Goal: Task Accomplishment & Management: Manage account settings

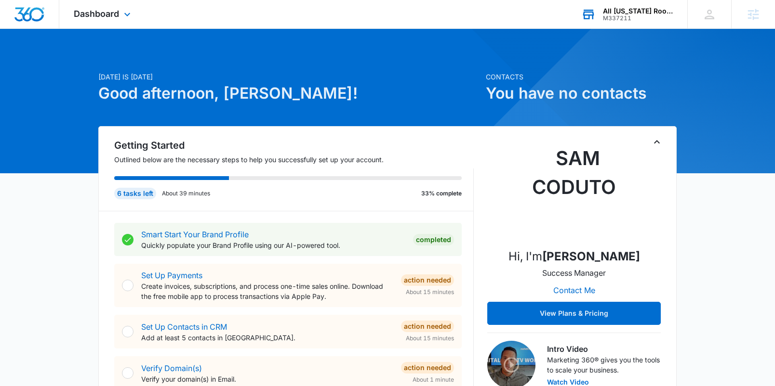
click at [636, 16] on div "M337211" at bounding box center [638, 18] width 70 height 7
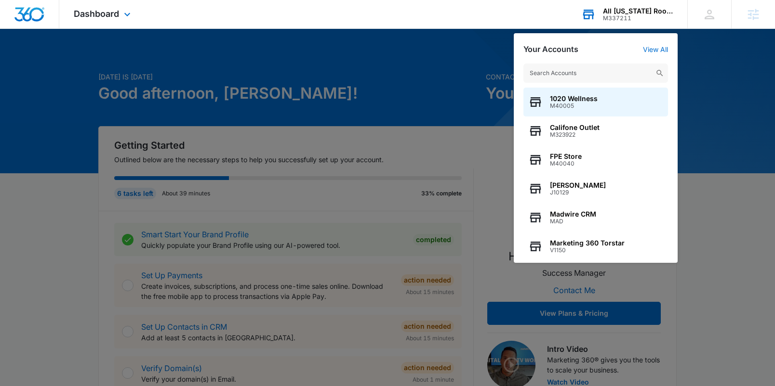
click at [623, 69] on input "text" at bounding box center [595, 73] width 145 height 19
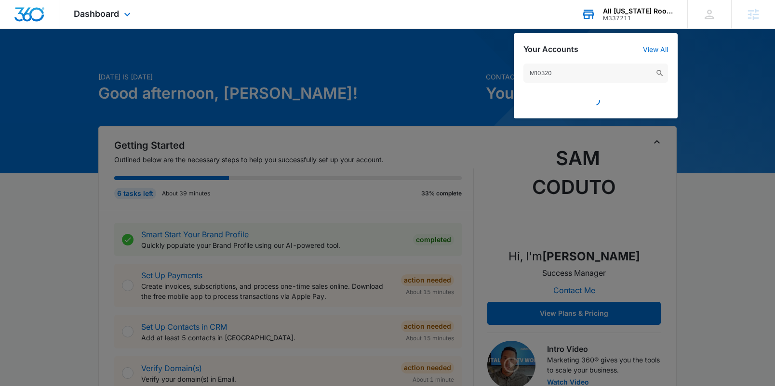
click at [583, 74] on input "M10320" at bounding box center [595, 73] width 145 height 19
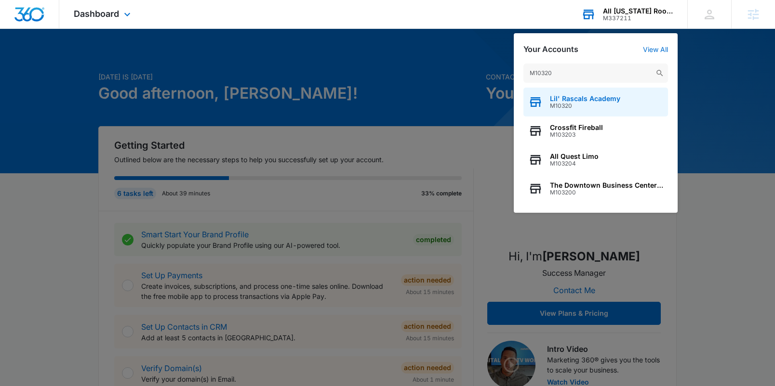
type input "M10320"
click at [614, 110] on div "Lil' Rascals Academy M10320" at bounding box center [595, 102] width 145 height 29
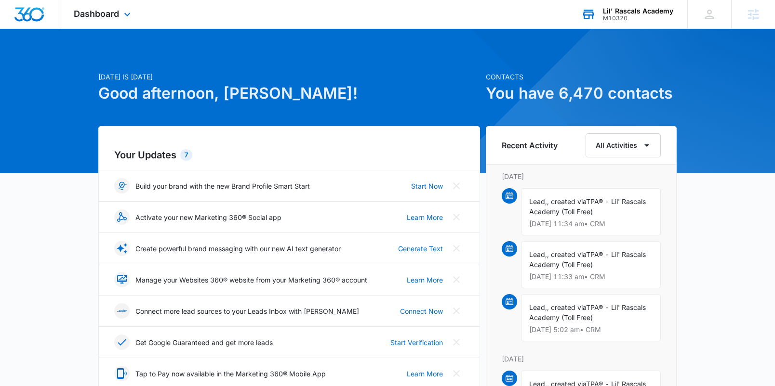
click at [641, 24] on div "Lil' Rascals Academy M10320 Your Accounts View All" at bounding box center [627, 14] width 120 height 28
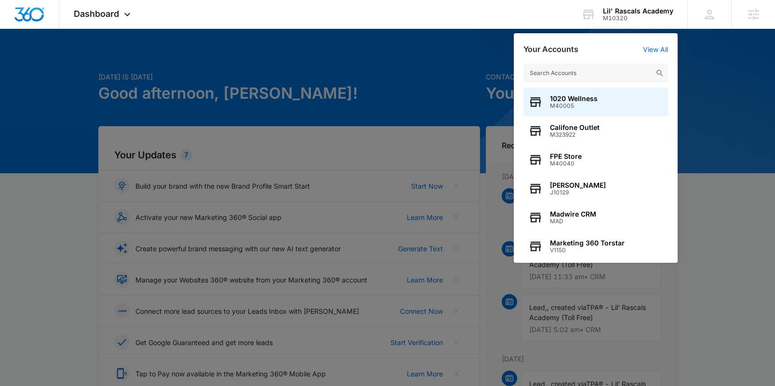
click at [638, 67] on input "text" at bounding box center [595, 73] width 145 height 19
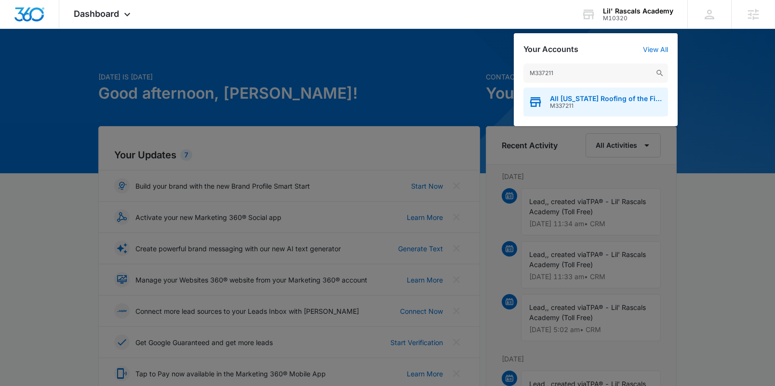
type input "M337211"
click at [575, 110] on div "All Florida Roofing of the First Coast LLC M337211" at bounding box center [595, 102] width 145 height 29
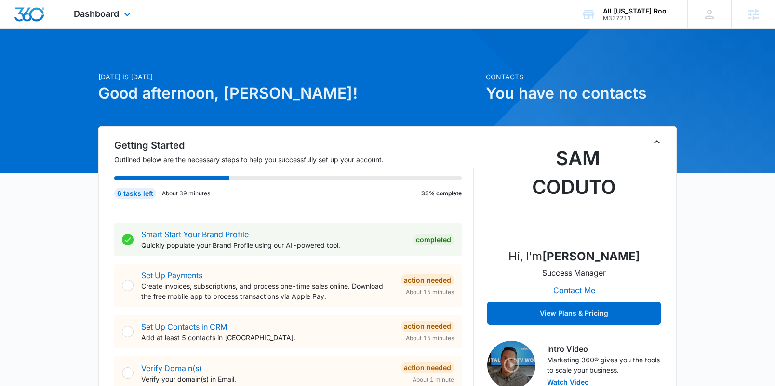
click at [124, 22] on div "Dashboard Apps Reputation Websites Forms CRM Email Social Content Ads Intellige…" at bounding box center [103, 14] width 88 height 28
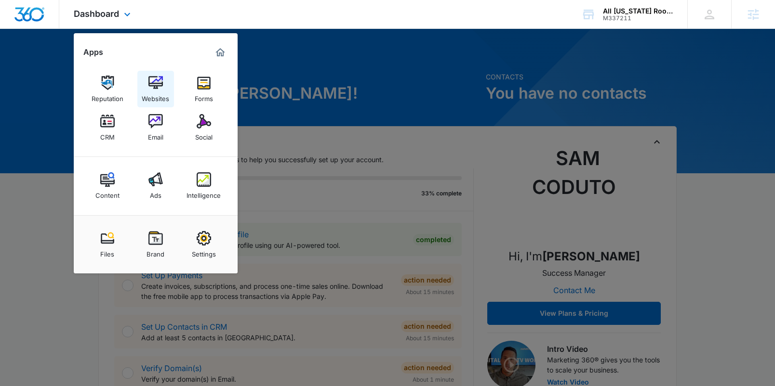
click at [163, 80] on link "Websites" at bounding box center [155, 89] width 37 height 37
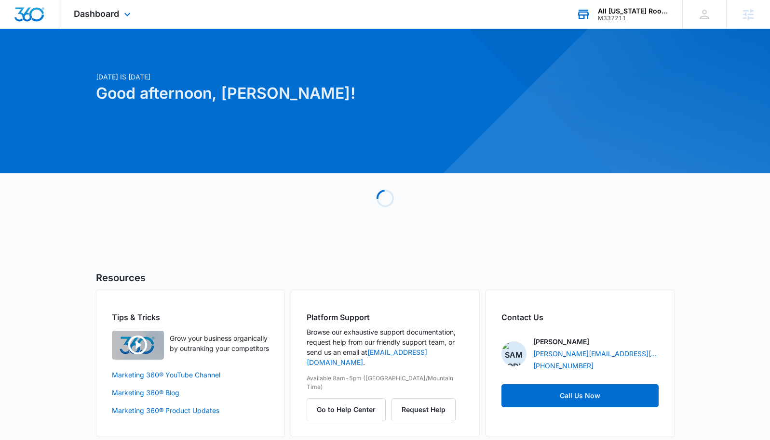
click at [643, 13] on div "All [US_STATE] Roofing of the First Coast LLC" at bounding box center [633, 11] width 70 height 8
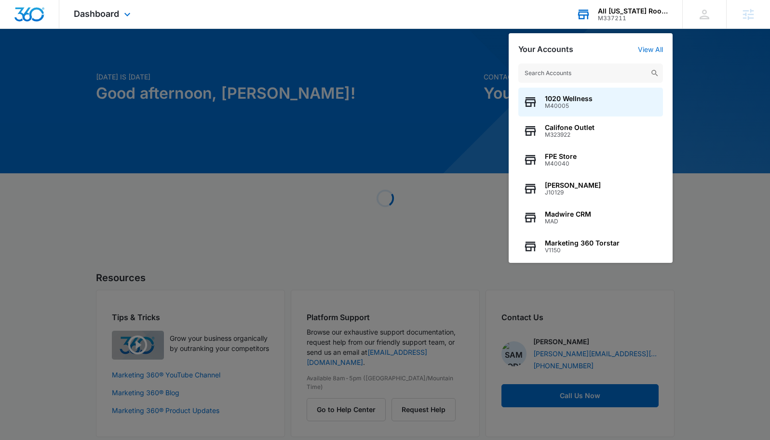
click at [613, 68] on input "text" at bounding box center [590, 73] width 145 height 19
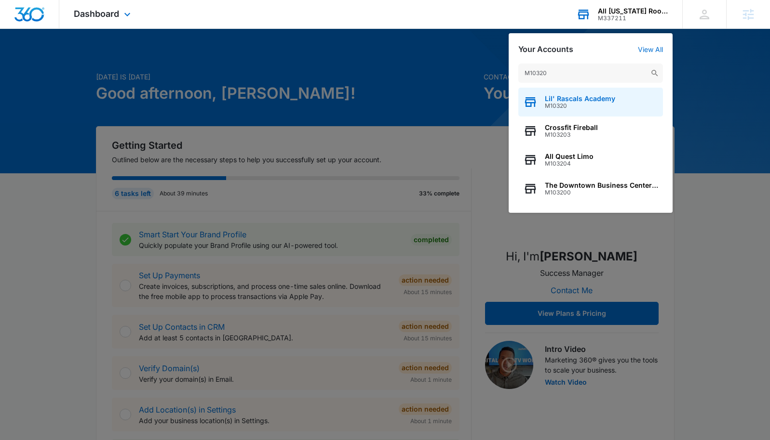
type input "M10320"
click at [616, 104] on div "Lil' Rascals Academy M10320" at bounding box center [590, 102] width 145 height 29
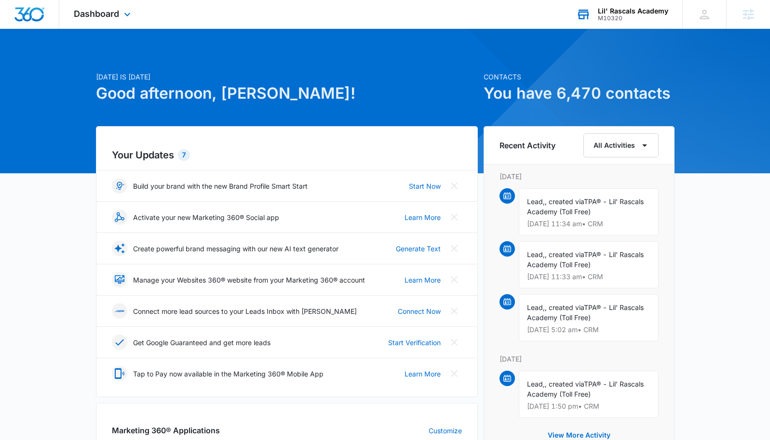
click at [97, 21] on div "Dashboard Apps Reputation Websites Forms CRM Email Social Shop Content Ads Inte…" at bounding box center [103, 14] width 88 height 28
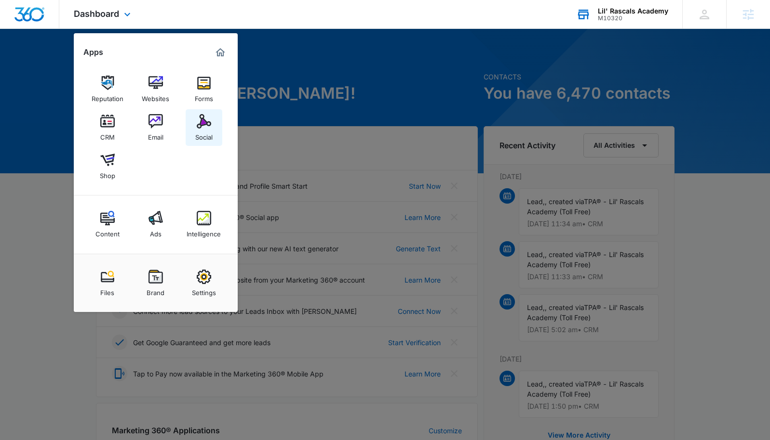
click at [204, 126] on img at bounding box center [204, 121] width 14 height 14
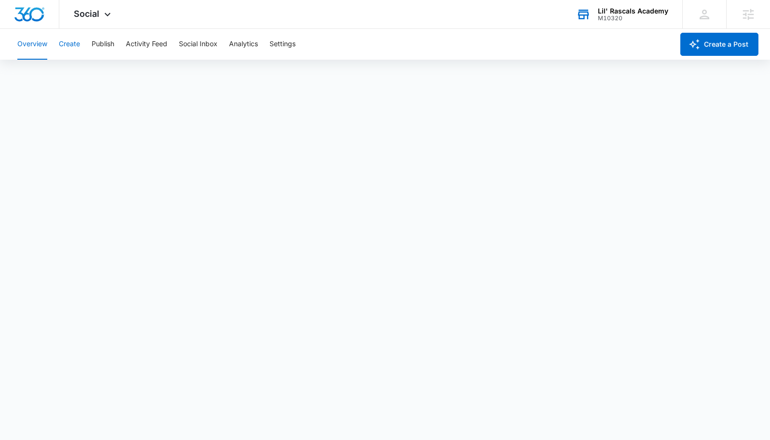
click at [69, 46] on button "Create" at bounding box center [69, 44] width 21 height 31
click at [63, 45] on button "Create" at bounding box center [69, 44] width 21 height 31
click at [102, 49] on button "Publish" at bounding box center [103, 44] width 23 height 31
click at [90, 74] on button "Schedules" at bounding box center [73, 73] width 33 height 27
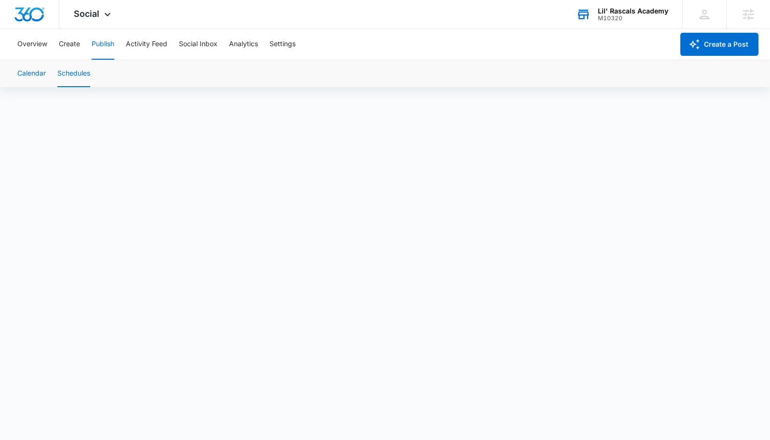
click at [44, 74] on button "Calendar" at bounding box center [31, 73] width 28 height 27
click at [69, 48] on button "Create" at bounding box center [69, 44] width 21 height 31
click at [98, 79] on button "Approvals" at bounding box center [94, 73] width 32 height 27
click at [110, 44] on button "Publish" at bounding box center [103, 44] width 23 height 31
click at [91, 80] on div "Calendar Schedules" at bounding box center [385, 73] width 746 height 27
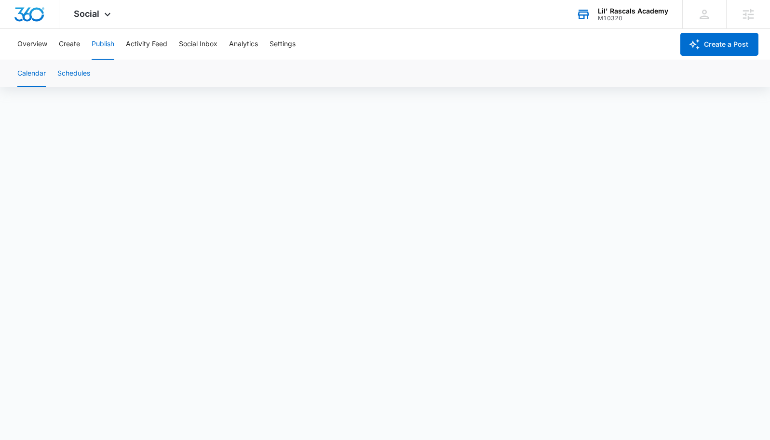
click at [80, 75] on button "Schedules" at bounding box center [73, 73] width 33 height 27
click at [70, 47] on button "Create" at bounding box center [69, 44] width 21 height 31
click at [98, 81] on button "Approvals" at bounding box center [94, 73] width 32 height 27
click at [107, 47] on button "Publish" at bounding box center [103, 44] width 23 height 31
click at [81, 75] on button "Schedules" at bounding box center [73, 73] width 33 height 27
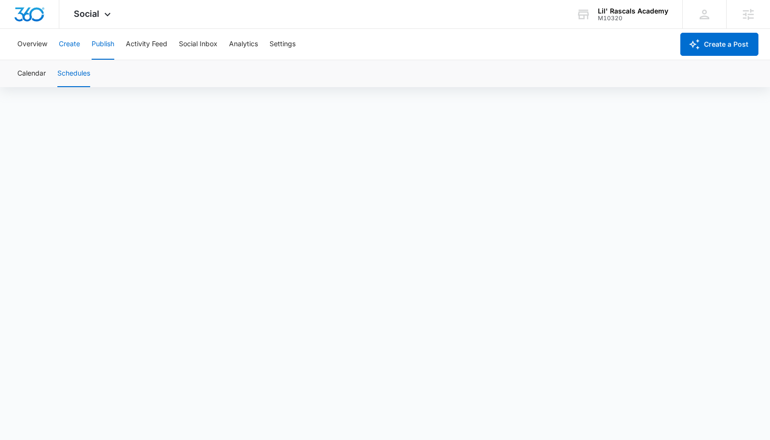
click at [67, 45] on button "Create" at bounding box center [69, 44] width 21 height 31
click at [103, 46] on button "Publish" at bounding box center [103, 44] width 23 height 31
click at [82, 74] on button "Schedules" at bounding box center [73, 73] width 33 height 27
click at [30, 76] on button "Calendar" at bounding box center [31, 73] width 28 height 27
click at [26, 14] on img "Dashboard" at bounding box center [29, 14] width 31 height 14
